Goal: Task Accomplishment & Management: Use online tool/utility

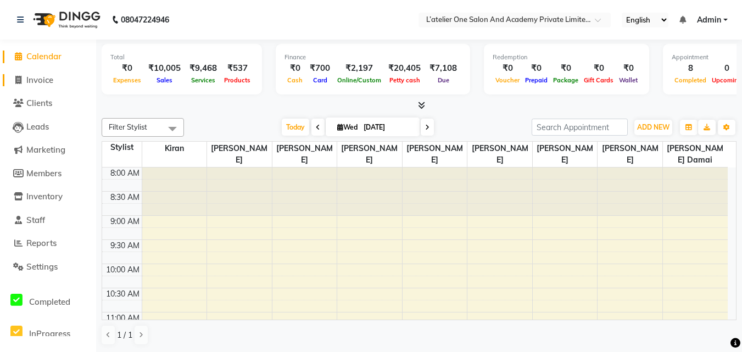
click at [20, 81] on icon at bounding box center [18, 80] width 6 height 8
select select "service"
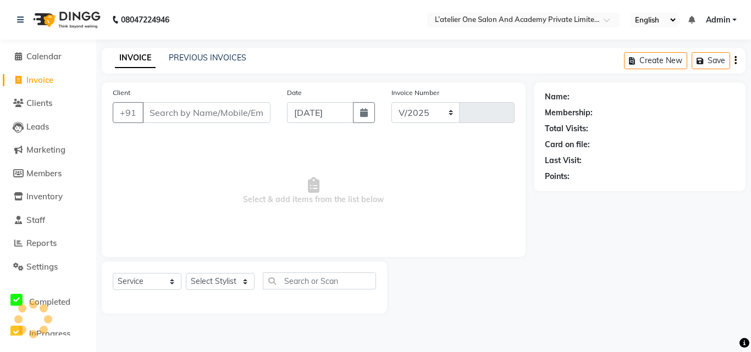
select select "6939"
type input "1724"
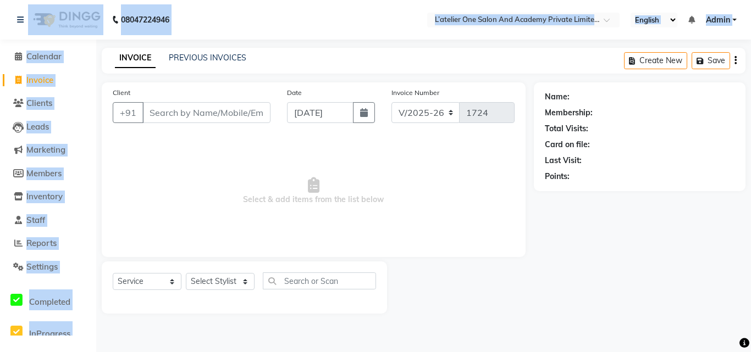
drag, startPoint x: 109, startPoint y: 70, endPoint x: 91, endPoint y: 0, distance: 72.6
click at [91, 1] on app-home "08047224946 Select Location × L’atelier One Salon And Academy Private Limited, …" at bounding box center [375, 165] width 751 height 330
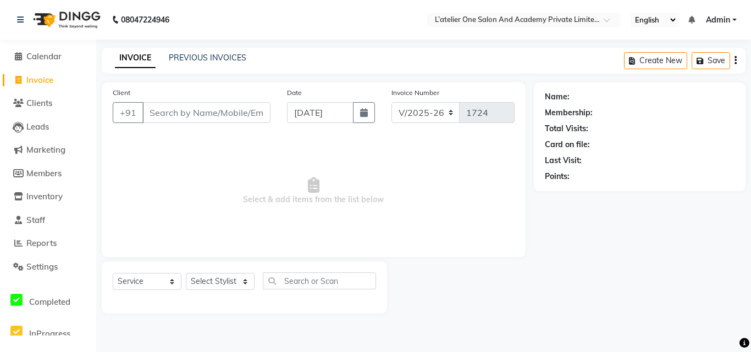
click at [309, 210] on span "Select & add items from the list below" at bounding box center [314, 191] width 402 height 110
drag, startPoint x: 46, startPoint y: 48, endPoint x: 46, endPoint y: 58, distance: 9.4
click at [46, 58] on li "Calendar" at bounding box center [48, 57] width 96 height 24
click at [46, 58] on span "Calendar" at bounding box center [43, 56] width 35 height 10
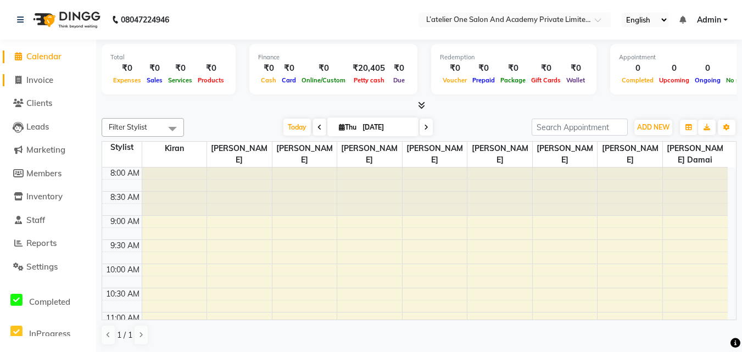
click at [37, 85] on span "Invoice" at bounding box center [39, 80] width 27 height 10
select select "service"
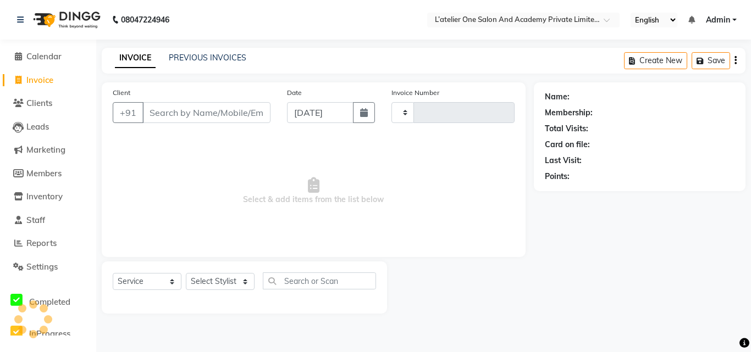
type input "1724"
select select "6939"
click at [161, 114] on input "Client" at bounding box center [206, 112] width 128 height 21
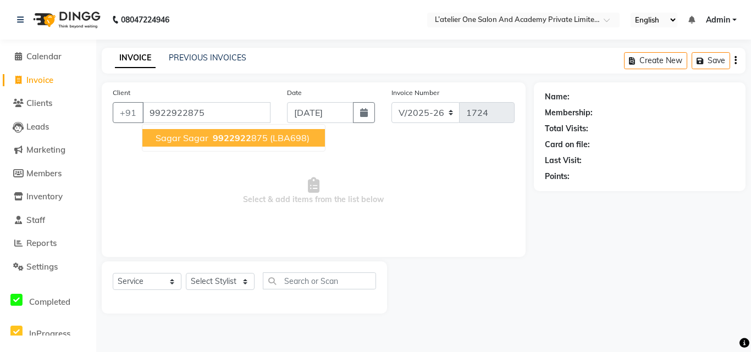
type input "9922922875"
click at [212, 143] on button "Sagar Sagar 9922922 875 (LBA698)" at bounding box center [233, 138] width 182 height 18
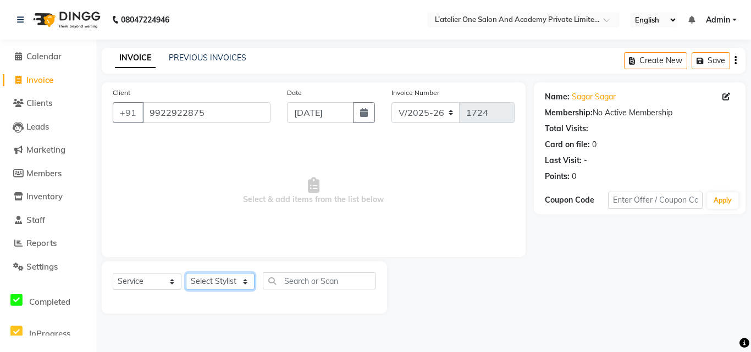
click at [232, 286] on select "Select Stylist [PERSON_NAME] [PERSON_NAME] [PERSON_NAME] [PERSON_NAME] [PERSON_…" at bounding box center [220, 281] width 69 height 17
select select "55369"
click at [186, 273] on select "Select Stylist [PERSON_NAME] [PERSON_NAME] [PERSON_NAME] [PERSON_NAME] [PERSON_…" at bounding box center [220, 281] width 69 height 17
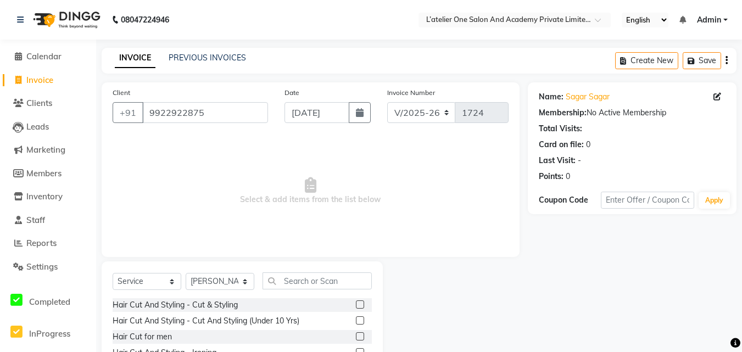
click at [356, 303] on label at bounding box center [360, 305] width 8 height 8
click at [356, 303] on input "checkbox" at bounding box center [359, 305] width 7 height 7
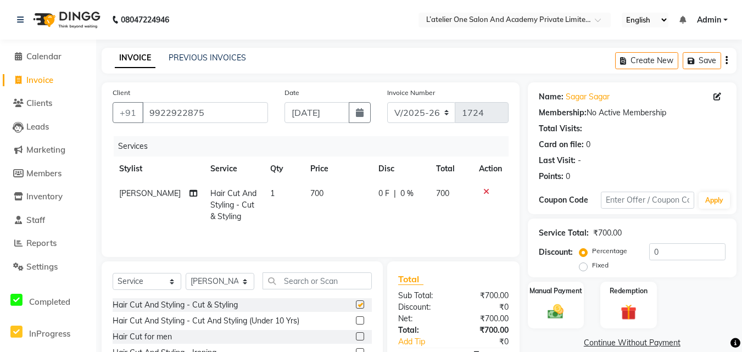
checkbox input "false"
click at [487, 189] on icon at bounding box center [487, 192] width 6 height 8
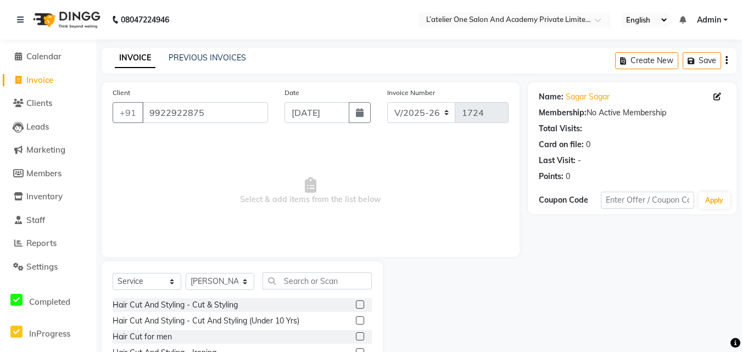
click at [356, 337] on label at bounding box center [360, 336] width 8 height 8
click at [356, 337] on input "checkbox" at bounding box center [359, 337] width 7 height 7
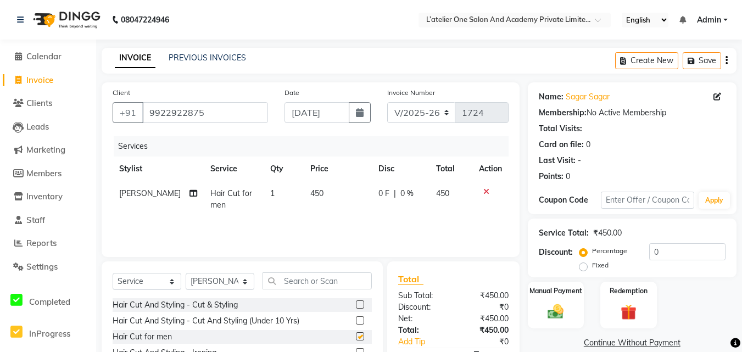
checkbox input "false"
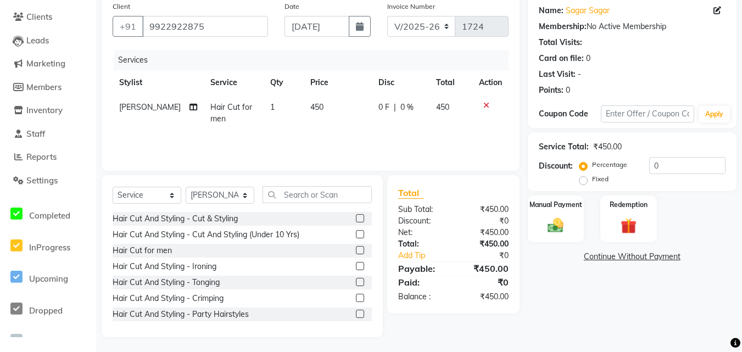
scroll to position [88, 0]
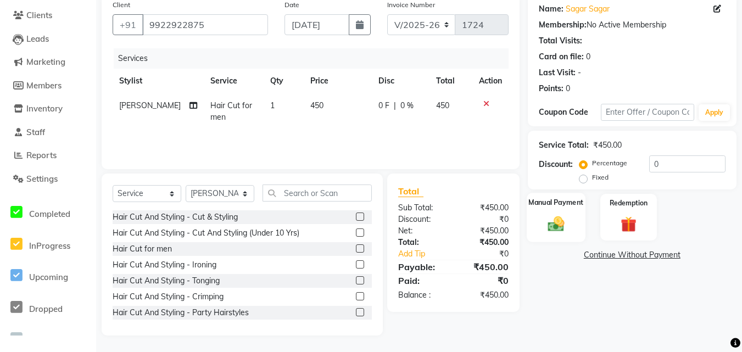
click at [557, 219] on img at bounding box center [556, 223] width 27 height 19
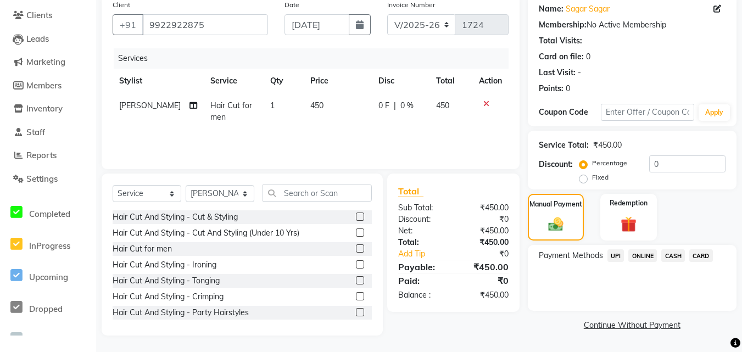
click at [616, 257] on span "UPI" at bounding box center [616, 255] width 17 height 13
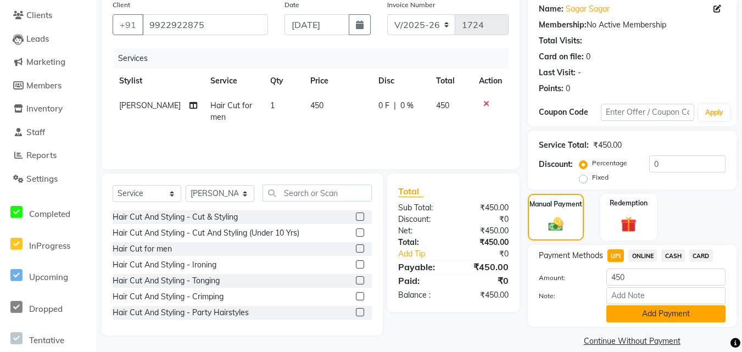
click at [642, 312] on button "Add Payment" at bounding box center [666, 313] width 119 height 17
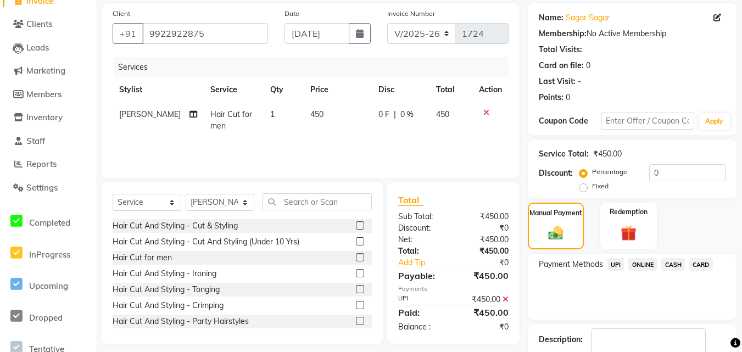
scroll to position [148, 0]
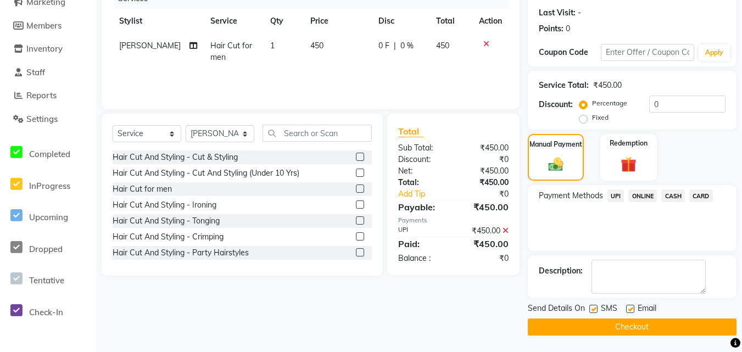
click at [628, 327] on button "Checkout" at bounding box center [632, 327] width 209 height 17
